Goal: Transaction & Acquisition: Purchase product/service

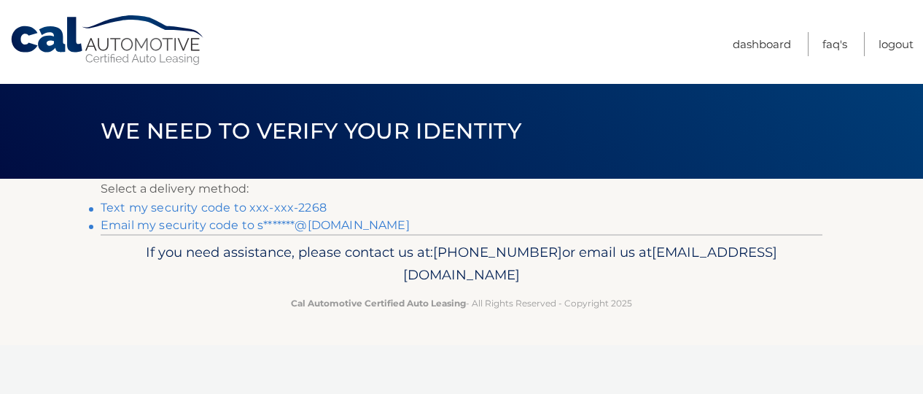
click at [244, 207] on link "Text my security code to xxx-xxx-2268" at bounding box center [214, 207] width 226 height 14
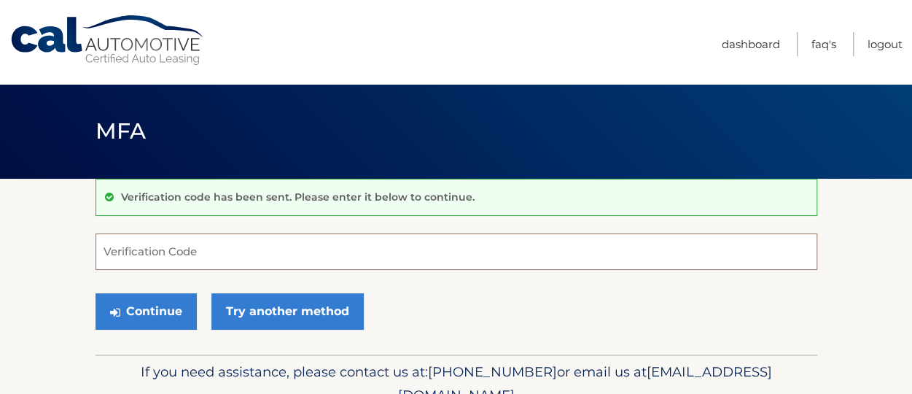
click at [225, 256] on input "Verification Code" at bounding box center [457, 251] width 722 height 36
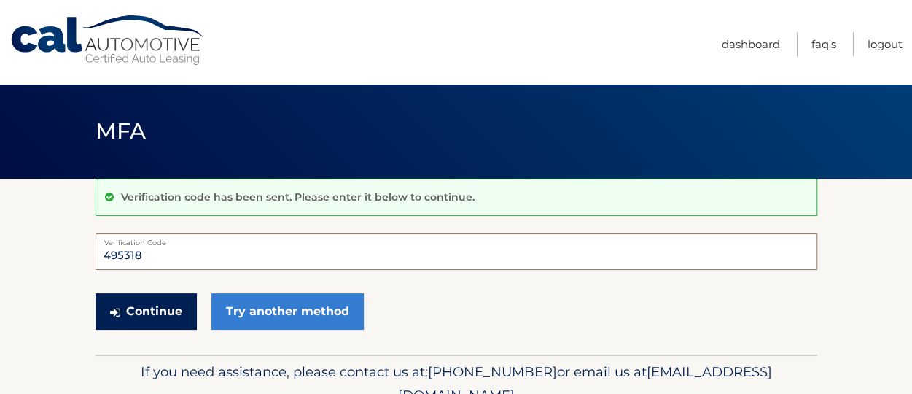
type input "495318"
click at [159, 310] on button "Continue" at bounding box center [146, 311] width 101 height 36
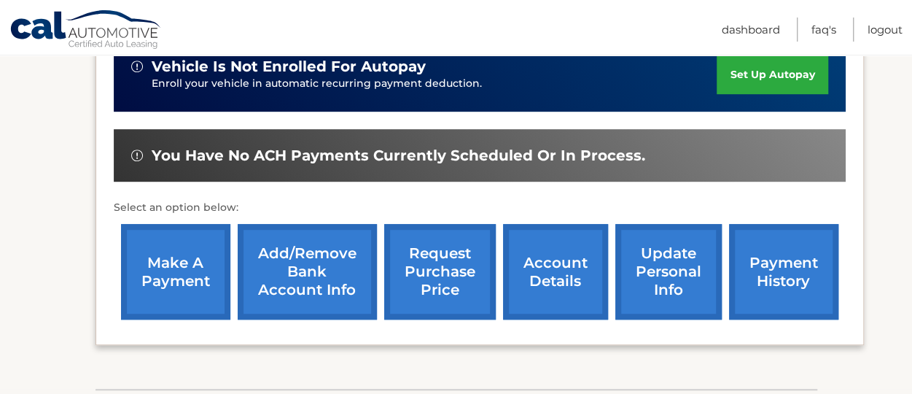
scroll to position [436, 0]
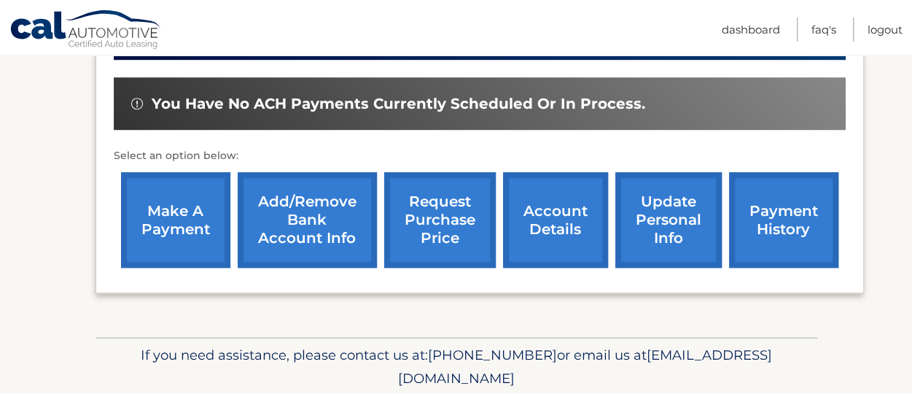
click at [783, 232] on link "payment history" at bounding box center [783, 220] width 109 height 96
click at [199, 231] on link "make a payment" at bounding box center [175, 220] width 109 height 96
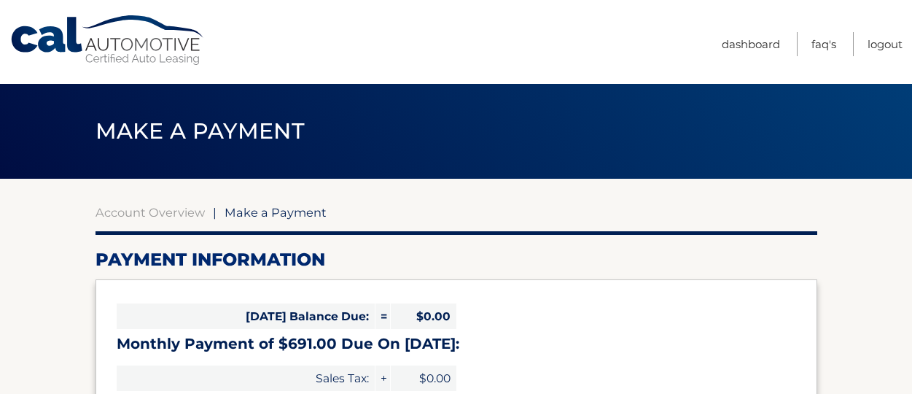
select select "OWE2ZGQ5ODQtMTAyNy00M2E4LWFjZjYtNGE2NzEwMmYwYjk0"
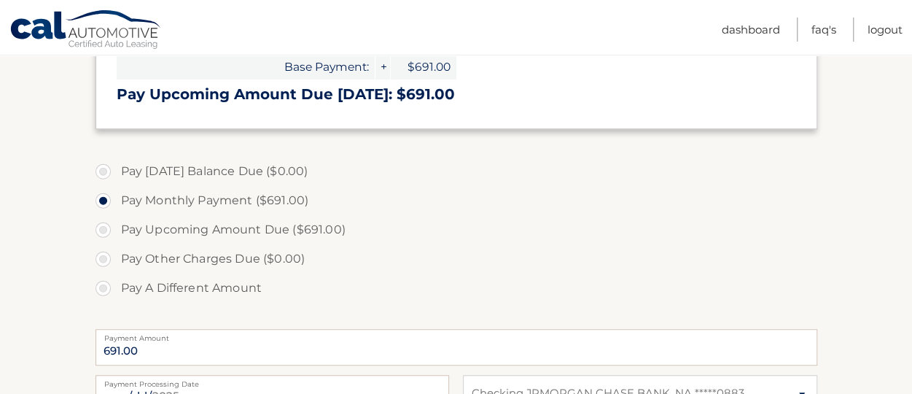
scroll to position [351, 0]
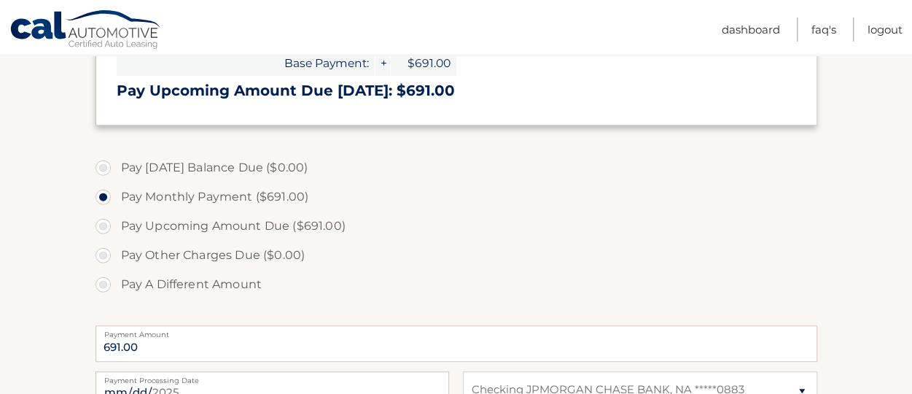
click at [99, 285] on label "Pay A Different Amount" at bounding box center [457, 284] width 722 height 29
click at [101, 285] on input "Pay A Different Amount" at bounding box center [108, 281] width 15 height 23
radio input "true"
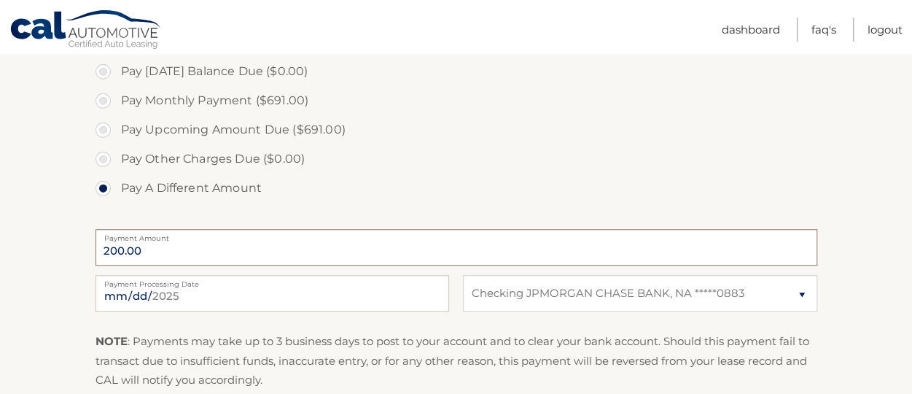
scroll to position [461, 0]
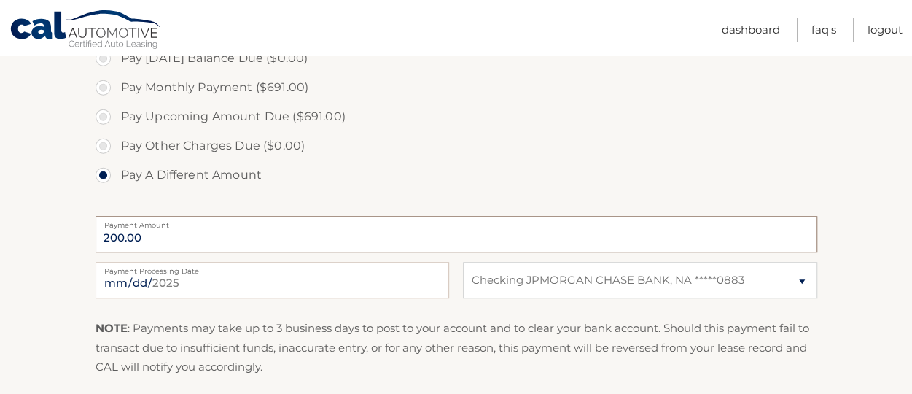
type input "200.00"
click at [211, 281] on input "2025-09-03" at bounding box center [273, 280] width 354 height 36
type input "2025-09-10"
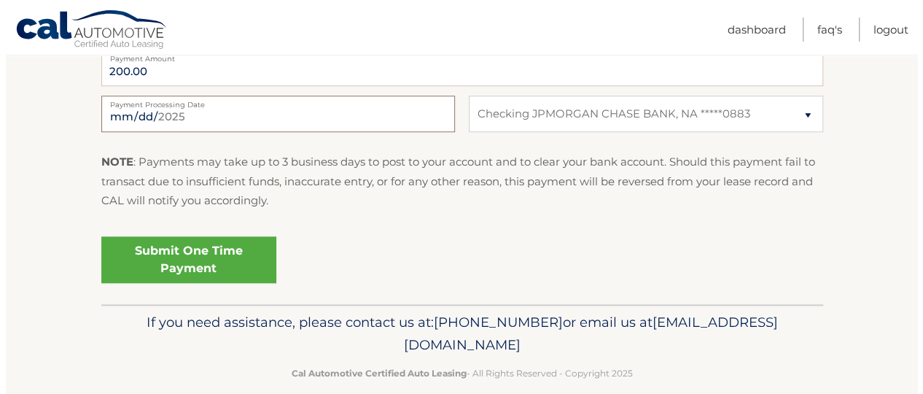
scroll to position [631, 0]
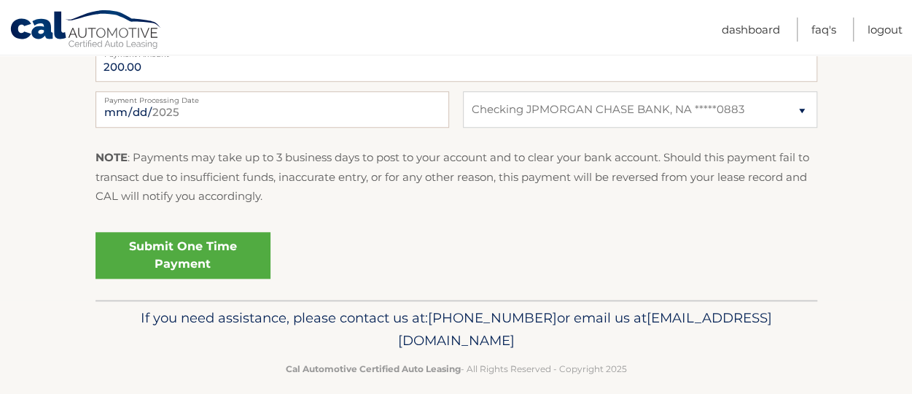
click at [192, 264] on link "Submit One Time Payment" at bounding box center [183, 255] width 175 height 47
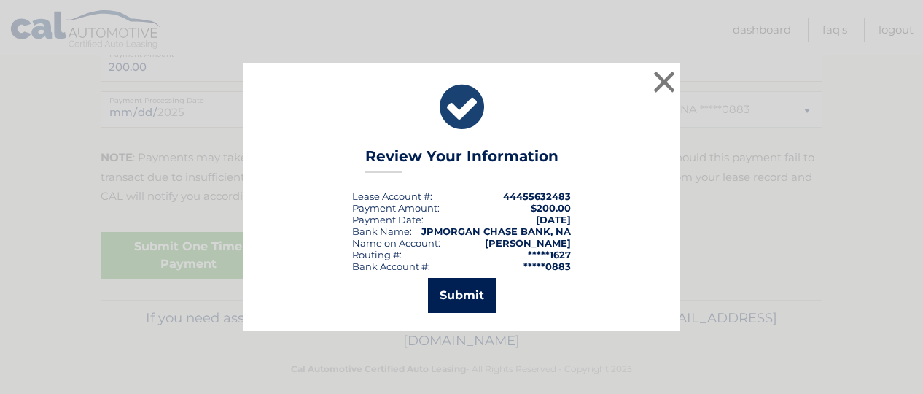
click at [456, 302] on button "Submit" at bounding box center [462, 295] width 68 height 35
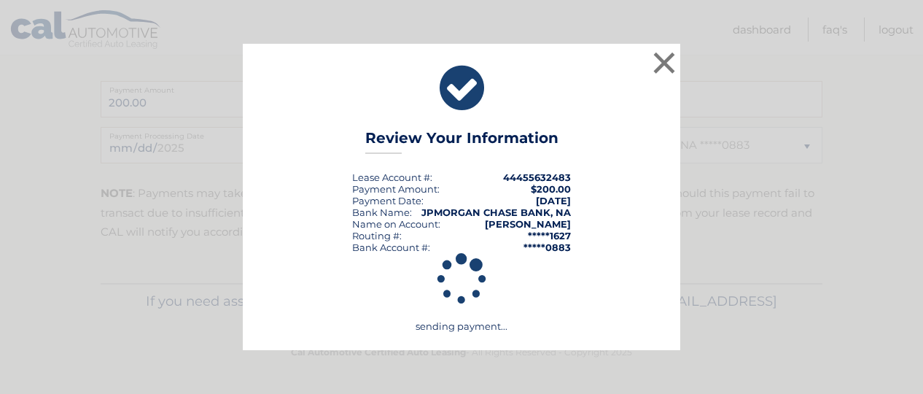
scroll to position [595, 0]
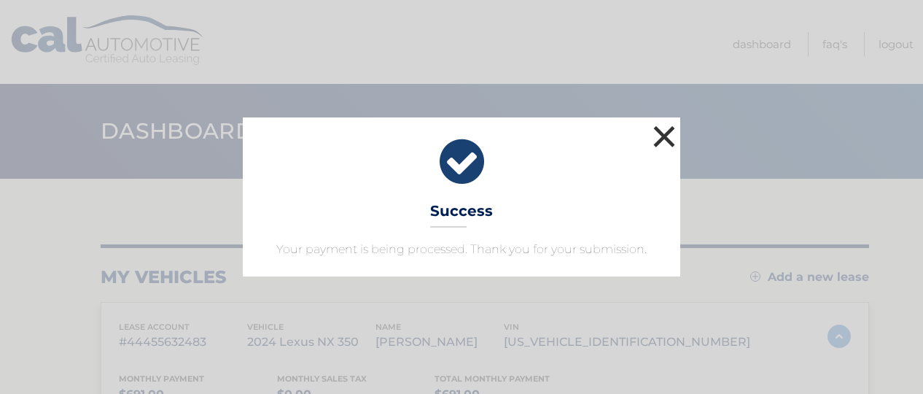
click at [663, 136] on button "×" at bounding box center [664, 136] width 29 height 29
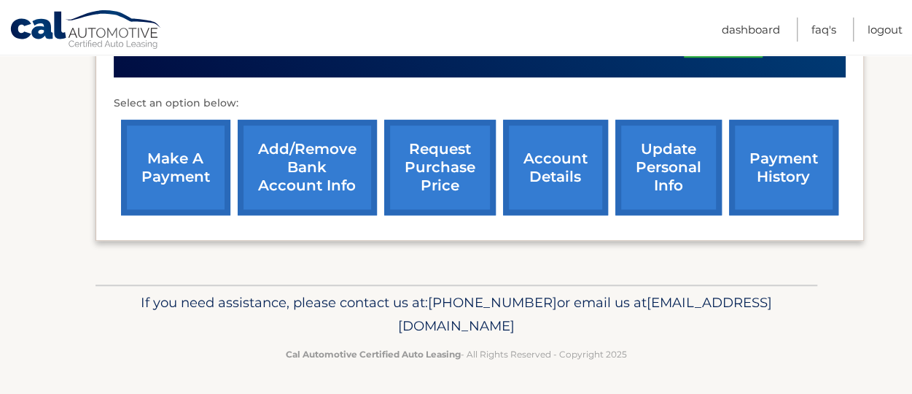
scroll to position [323, 0]
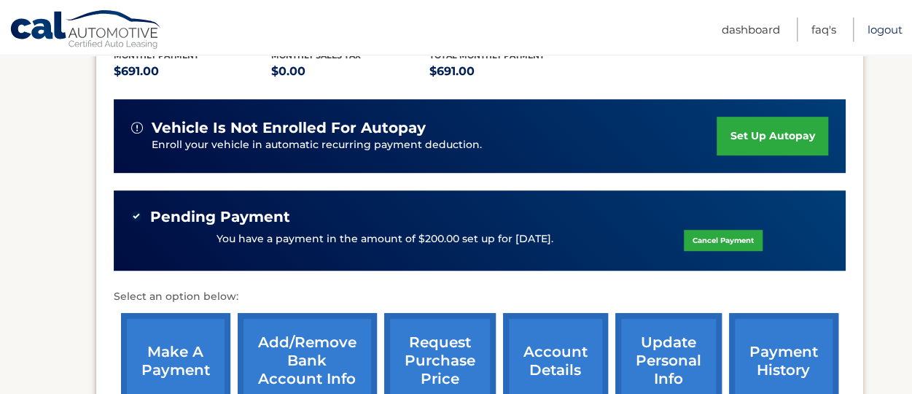
click at [892, 28] on link "Logout" at bounding box center [885, 29] width 35 height 24
